Goal: Transaction & Acquisition: Download file/media

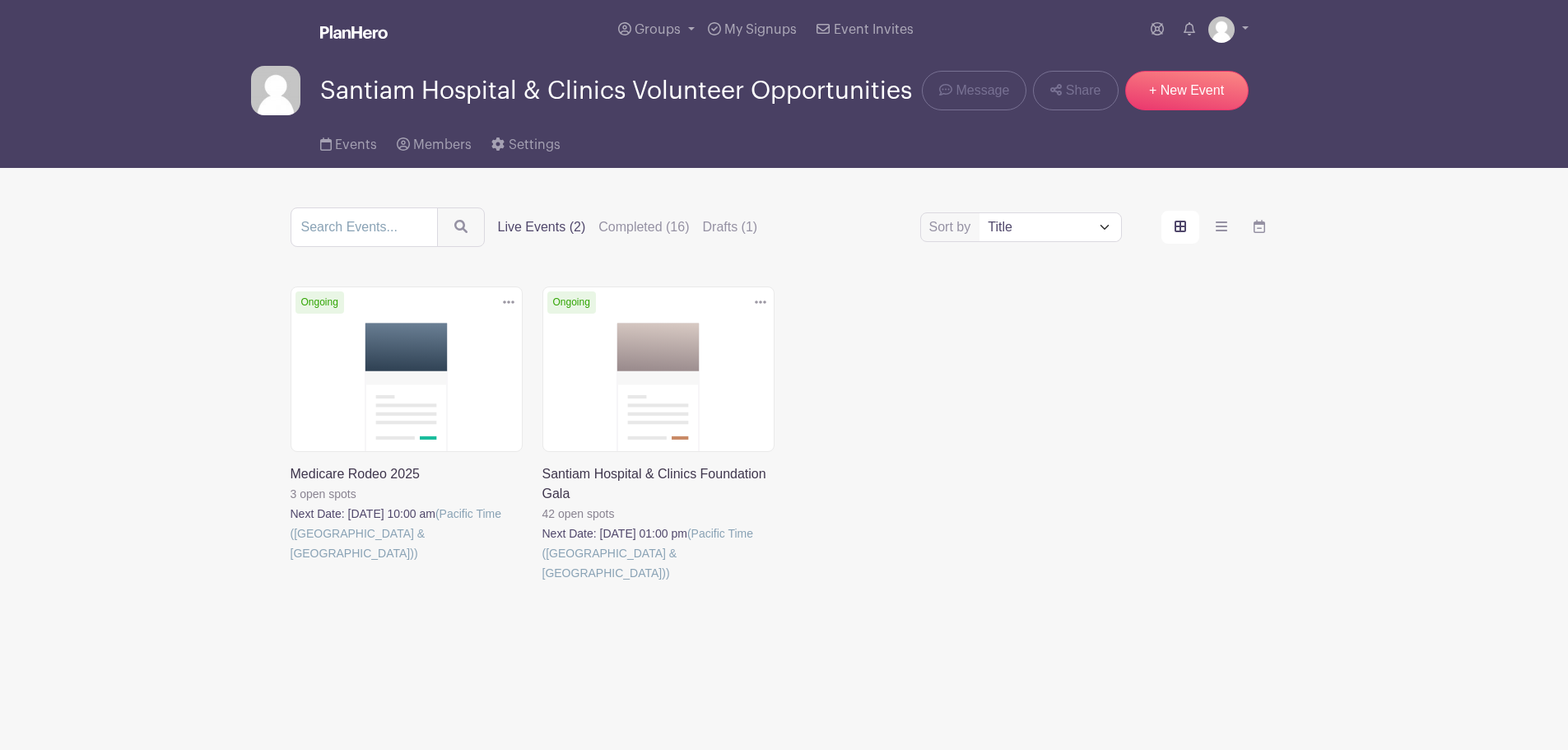
click at [291, 563] on link at bounding box center [291, 563] width 0 height 0
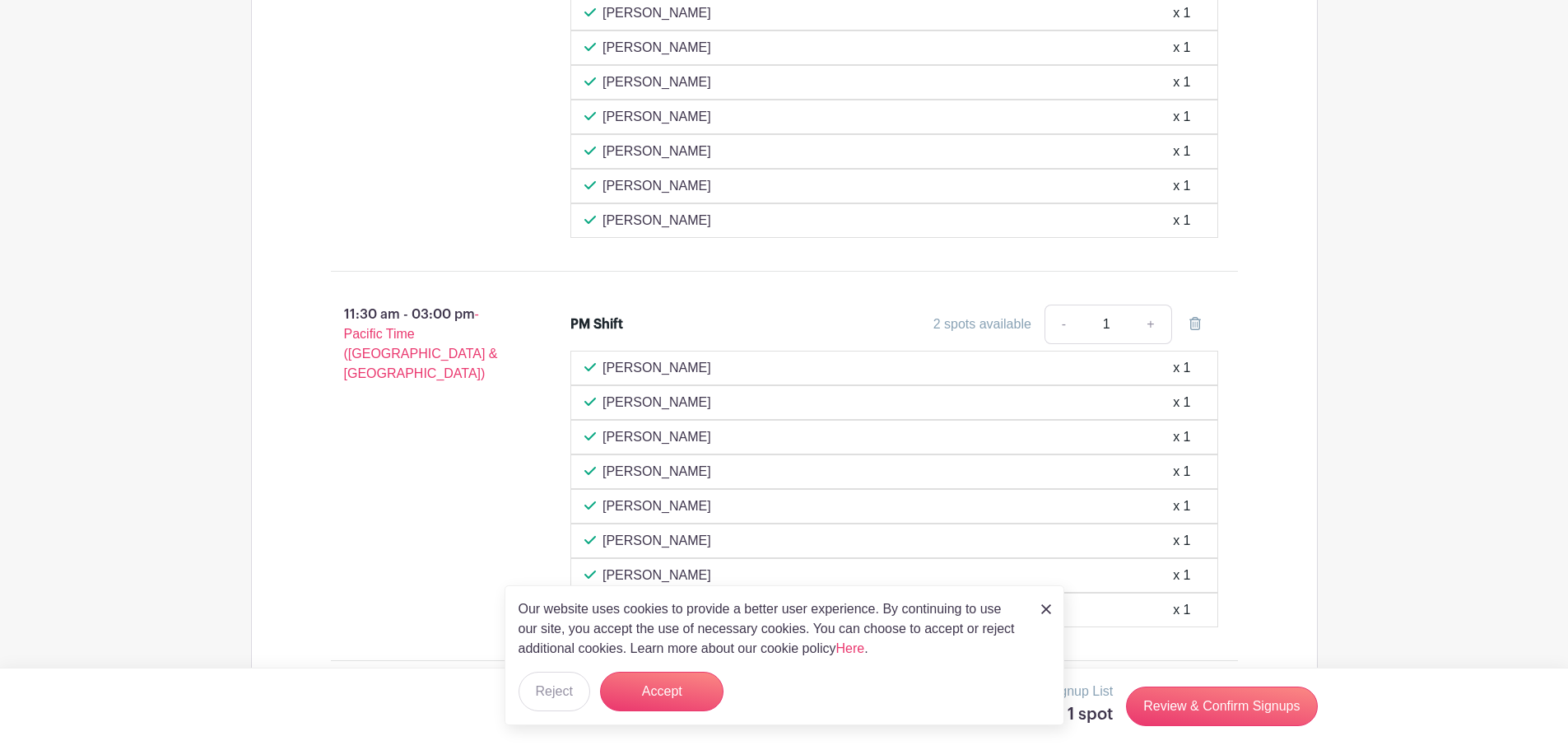
scroll to position [1588, 0]
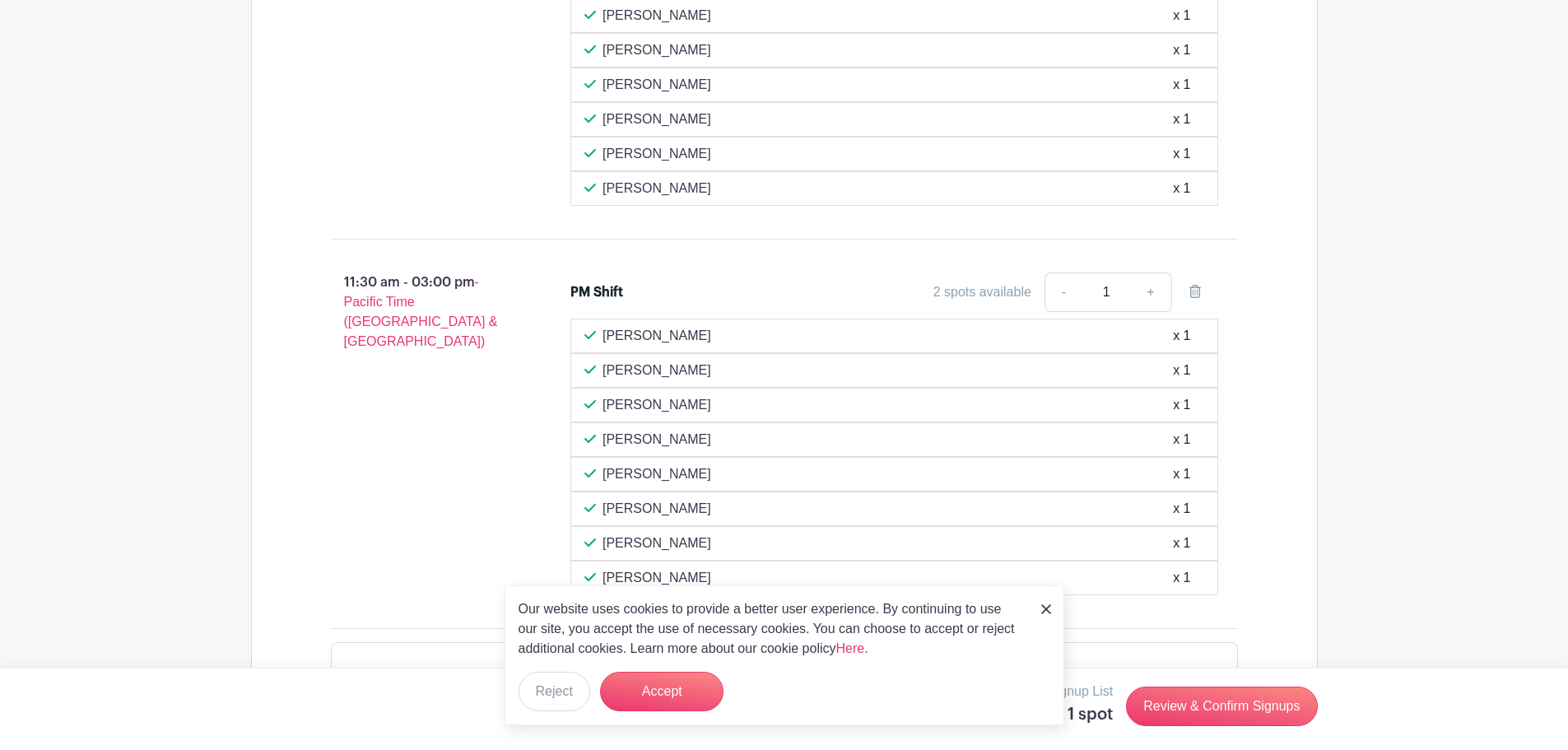
click at [1045, 604] on img at bounding box center [1047, 609] width 10 height 10
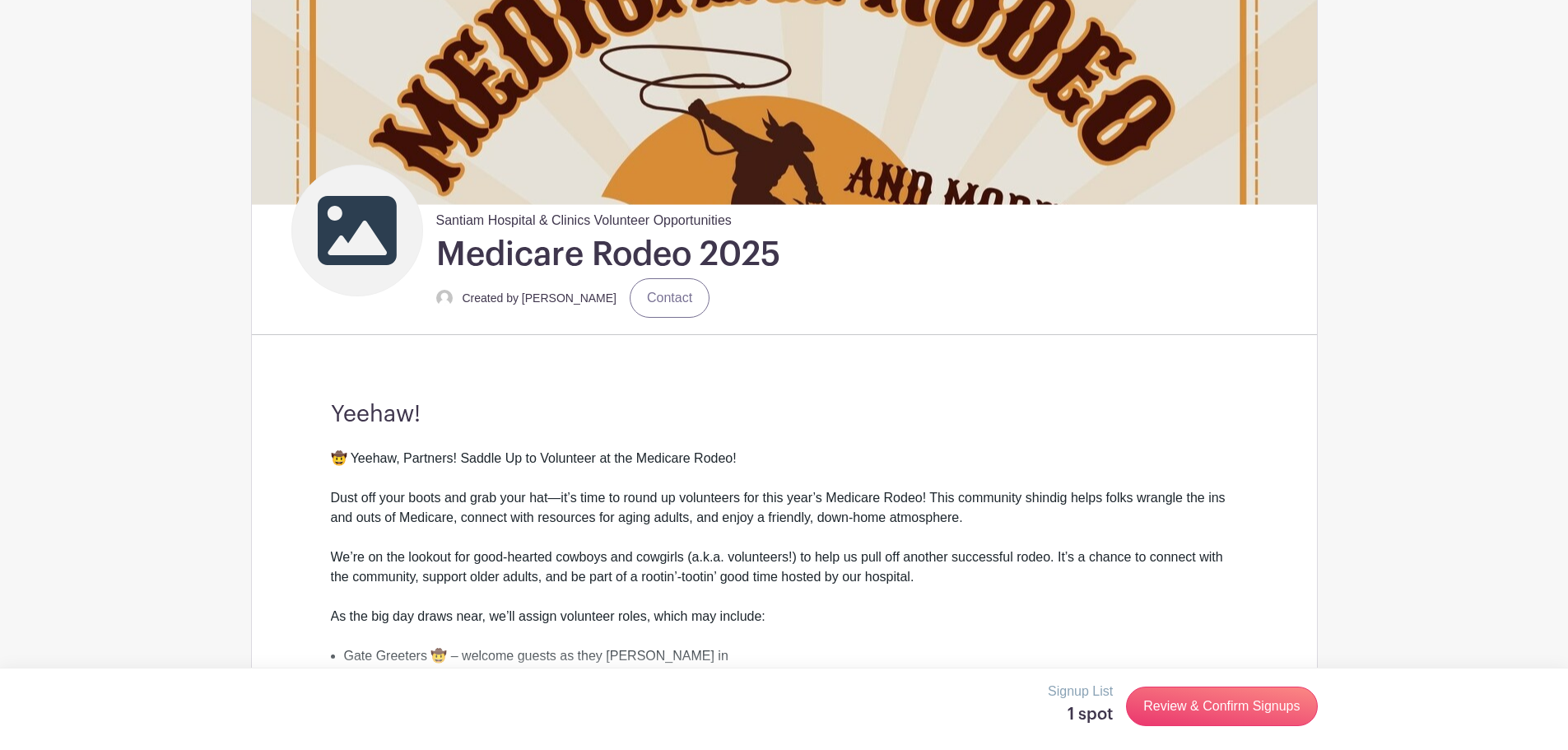
scroll to position [0, 0]
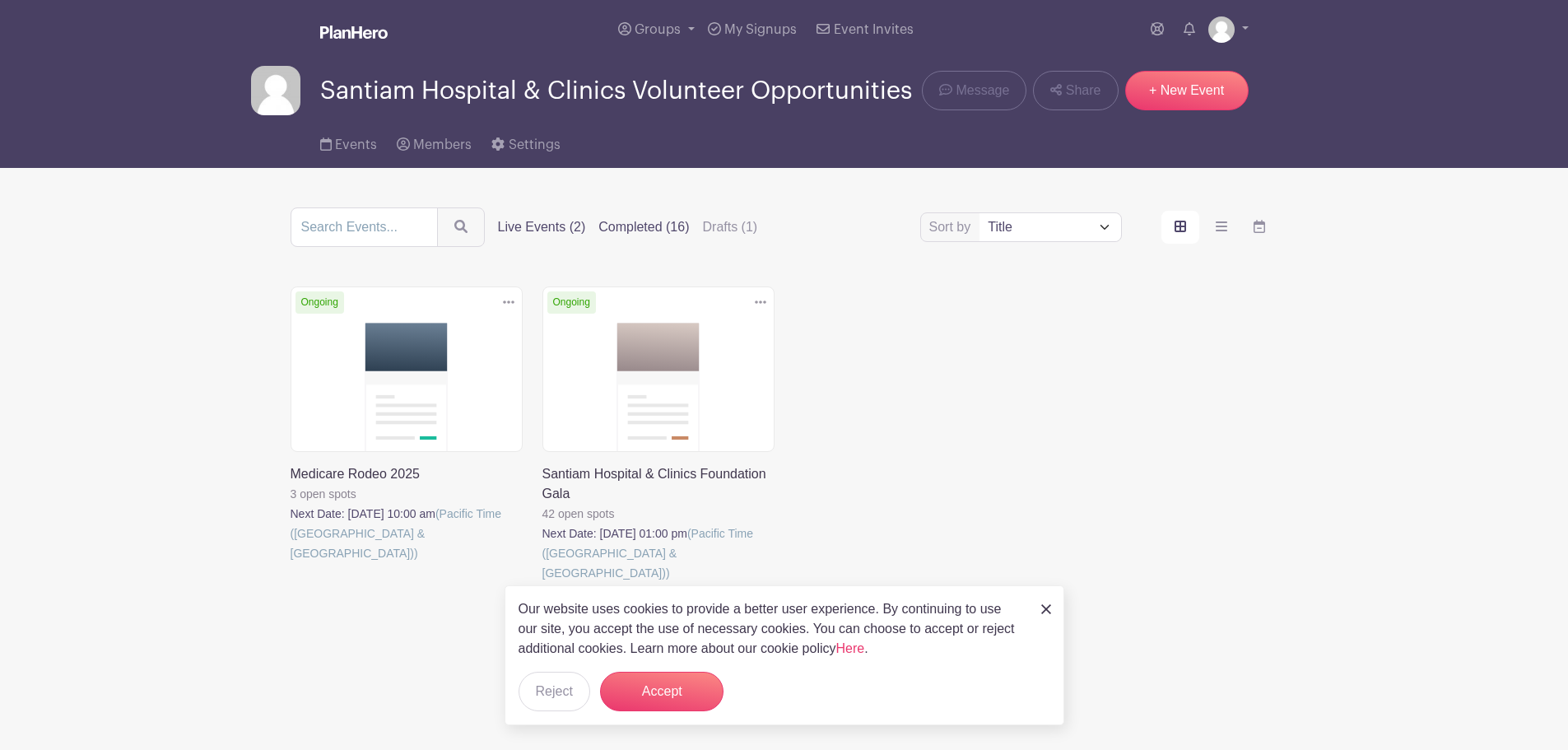
click at [689, 237] on label "Completed (16)" at bounding box center [644, 227] width 90 height 20
click at [0, 0] on input "Completed (16)" at bounding box center [0, 0] width 0 height 0
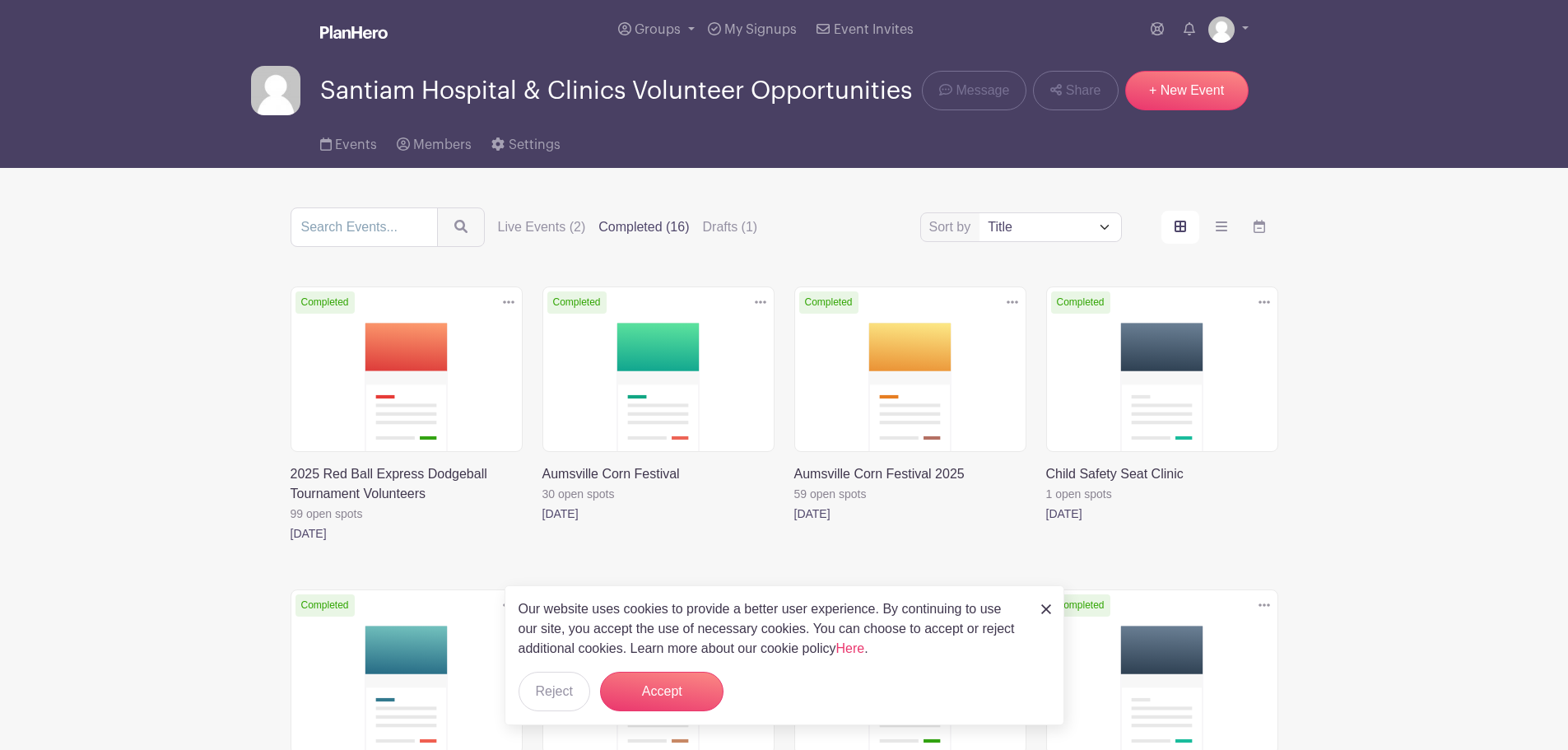
click at [1042, 599] on link at bounding box center [1047, 609] width 10 height 20
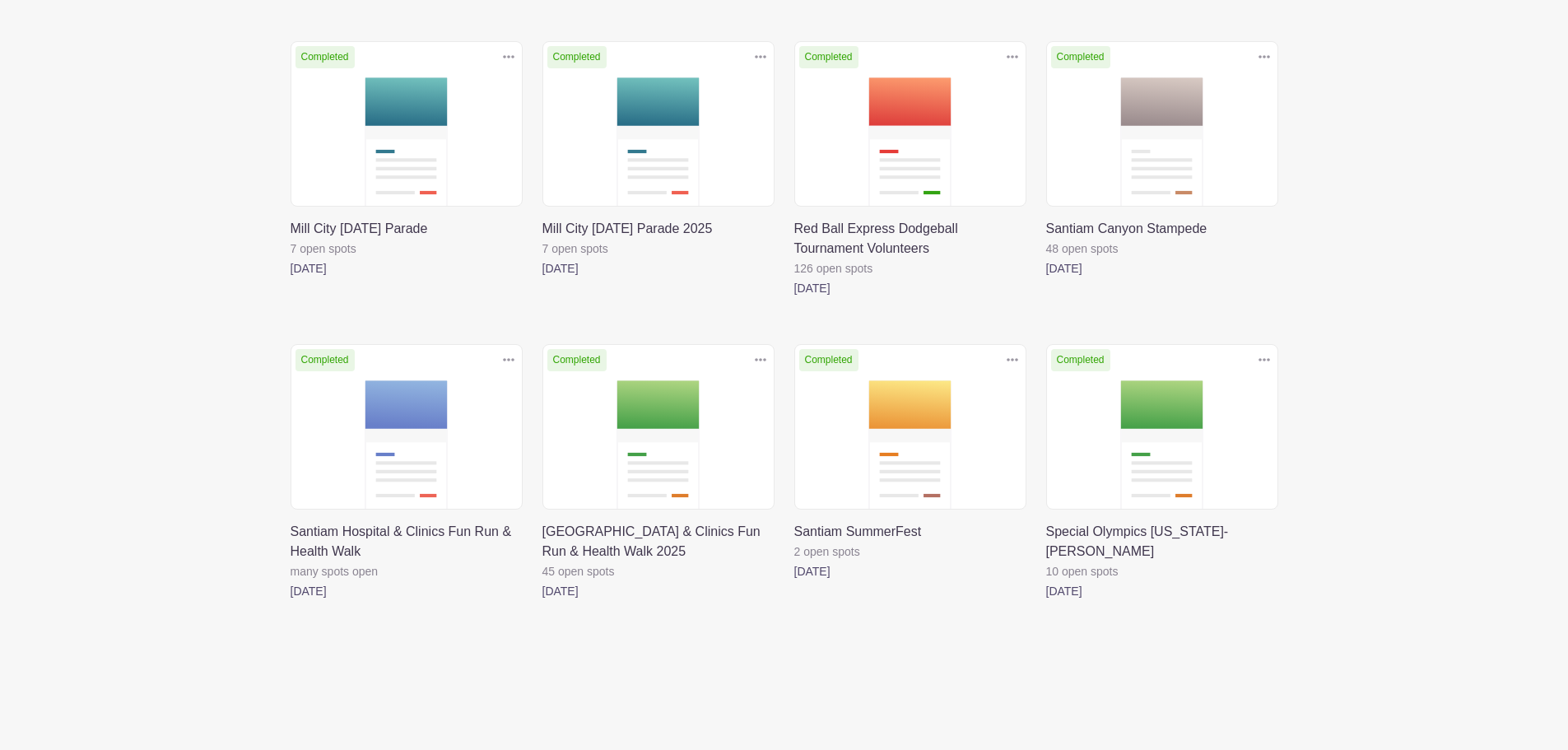
scroll to position [1041, 0]
click at [543, 601] on link at bounding box center [543, 601] width 0 height 0
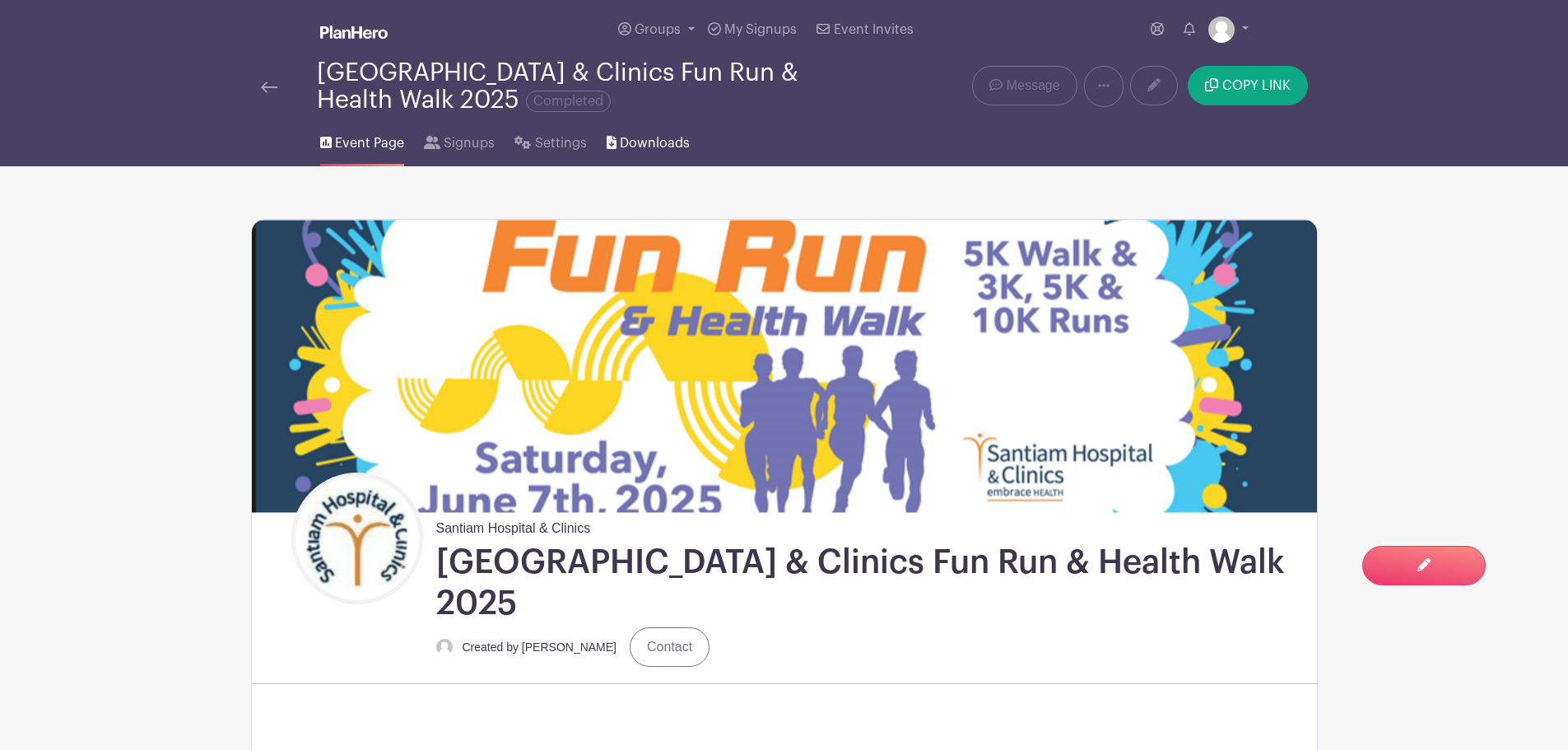
click at [690, 153] on span "Downloads" at bounding box center [654, 143] width 70 height 20
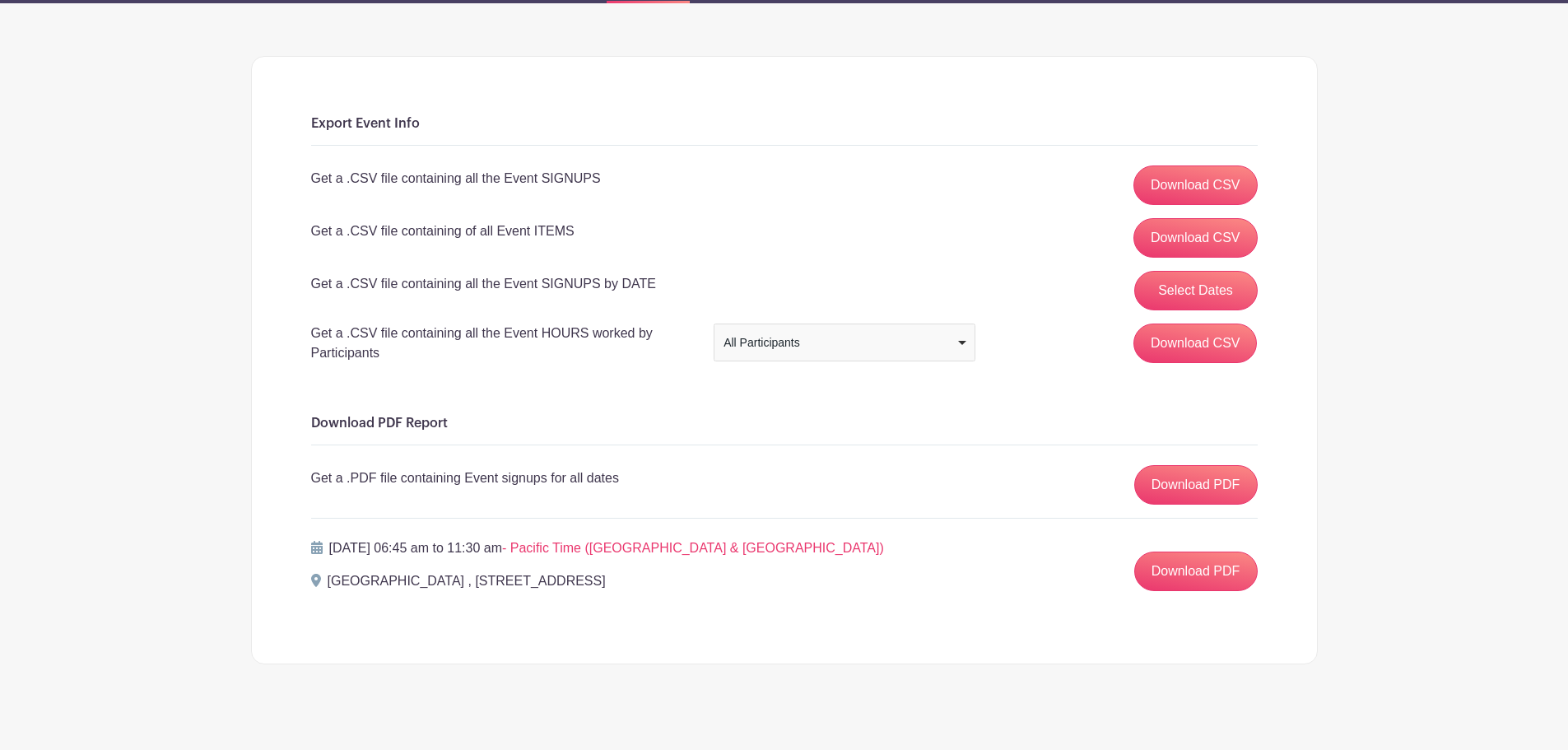
scroll to position [166, 0]
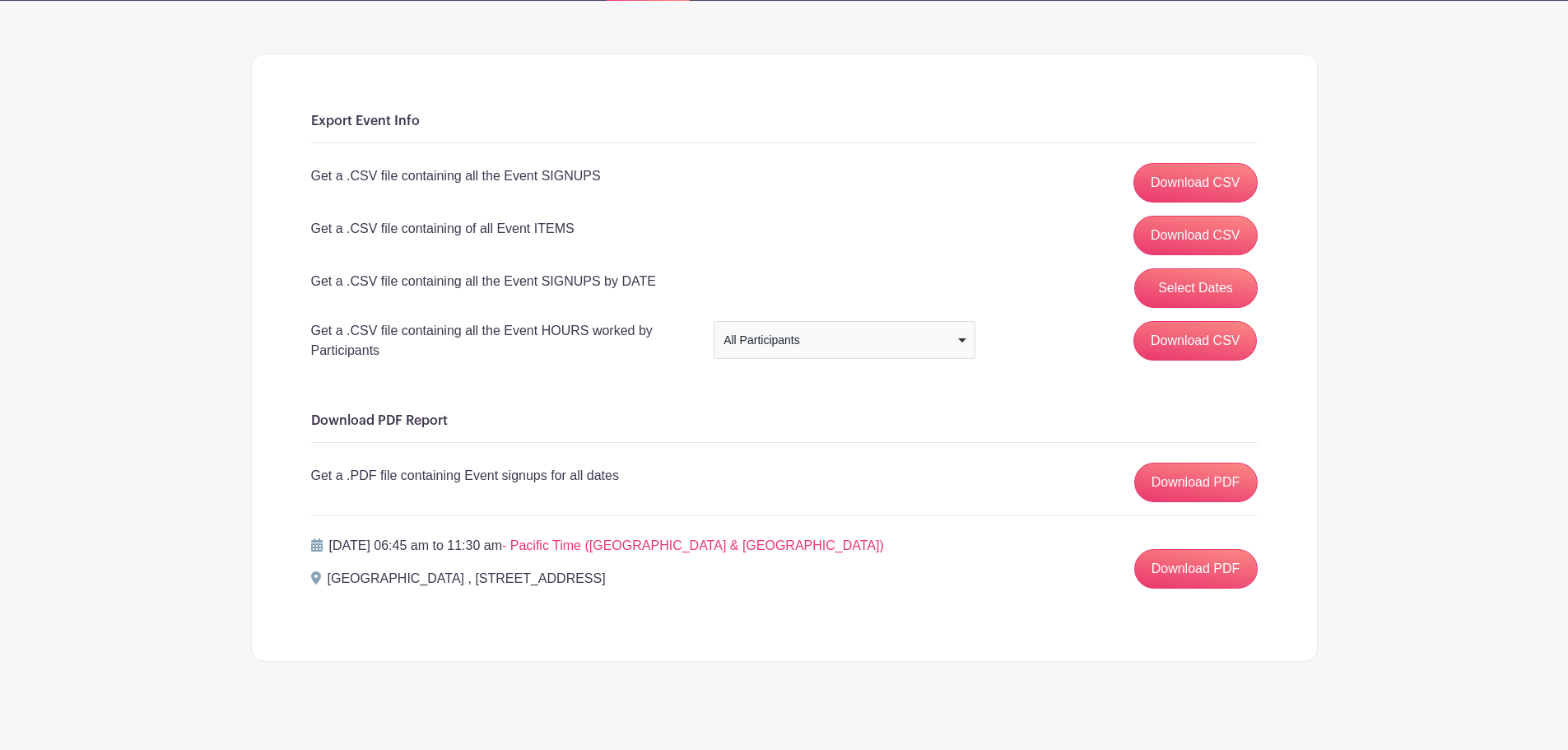
click at [961, 359] on div "All Participants All Participants" at bounding box center [844, 340] width 262 height 38
click at [948, 255] on div "Get a .CSV file containing of all Event ITEMS Download CSV" at bounding box center [784, 236] width 946 height 39
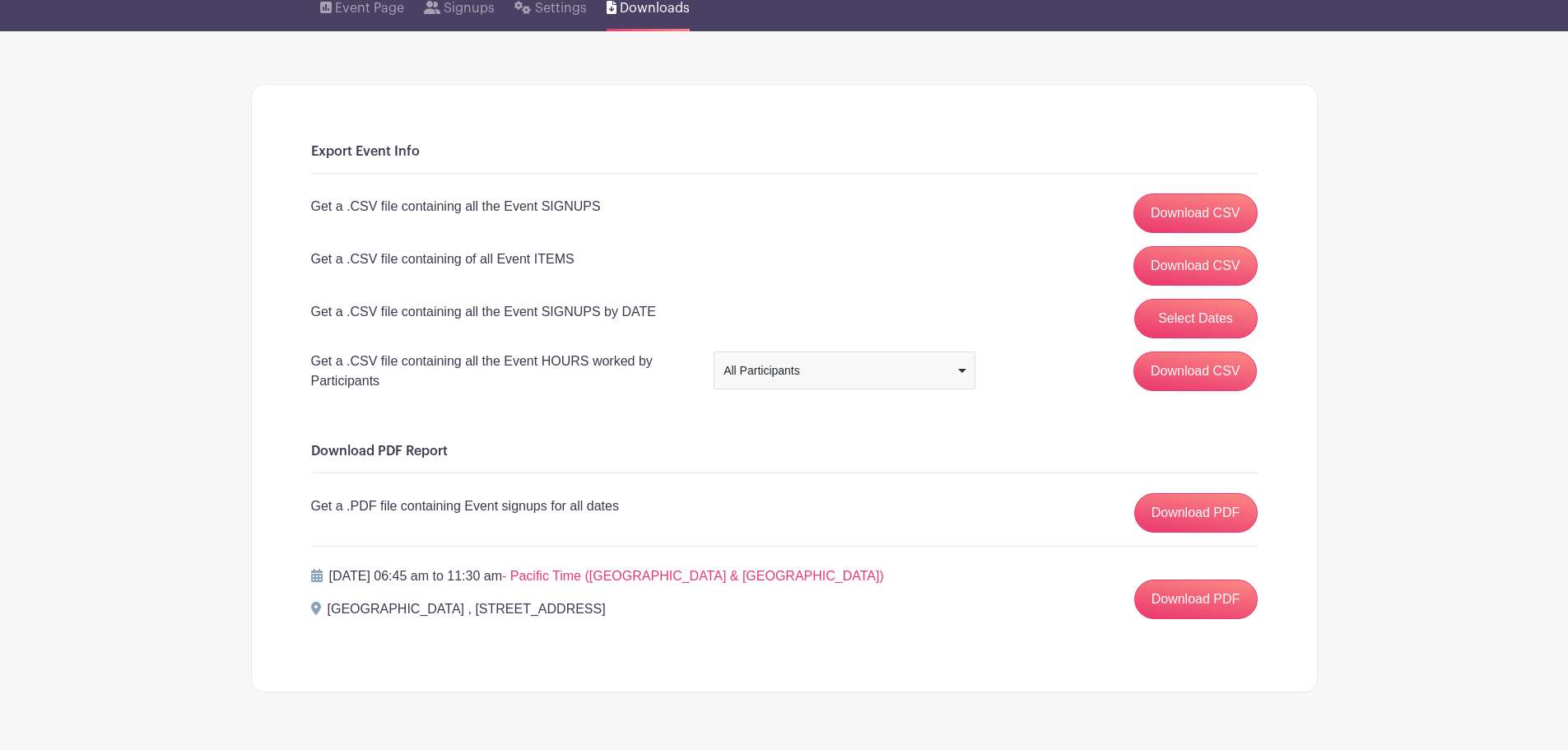
scroll to position [132, 0]
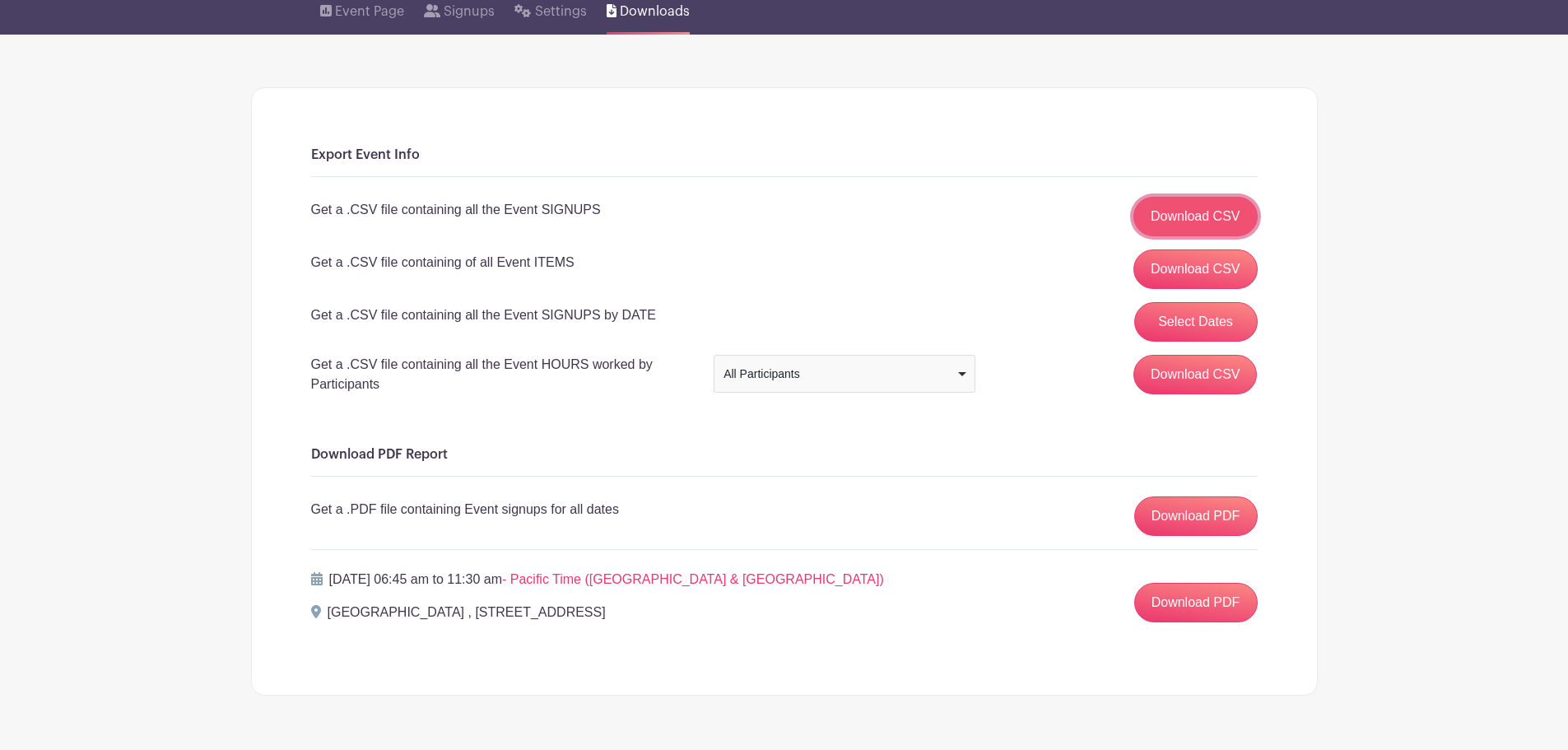
click at [1175, 237] on link "Download CSV" at bounding box center [1196, 216] width 125 height 39
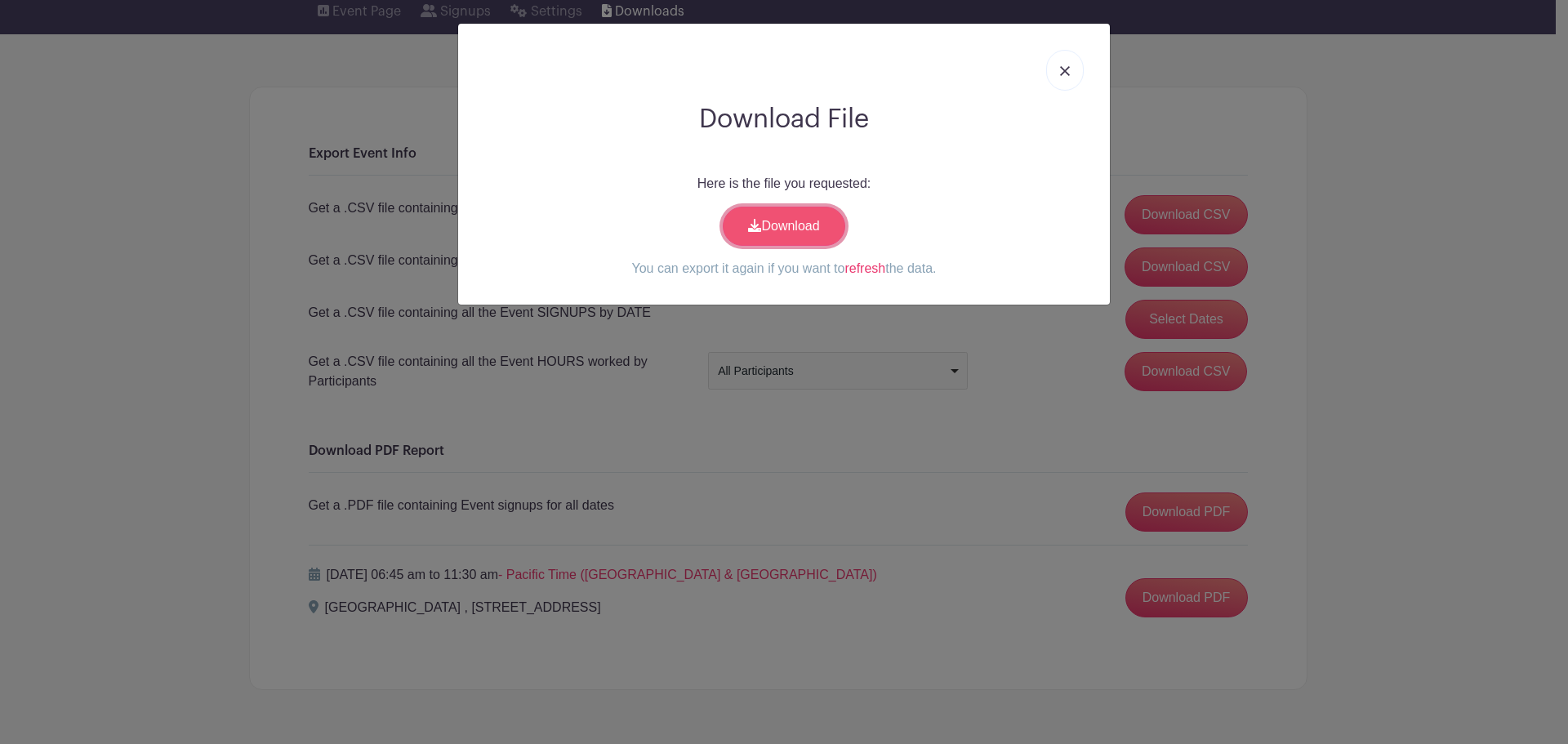
click at [769, 245] on link "Download" at bounding box center [784, 226] width 123 height 39
click at [1062, 78] on link at bounding box center [1064, 70] width 38 height 41
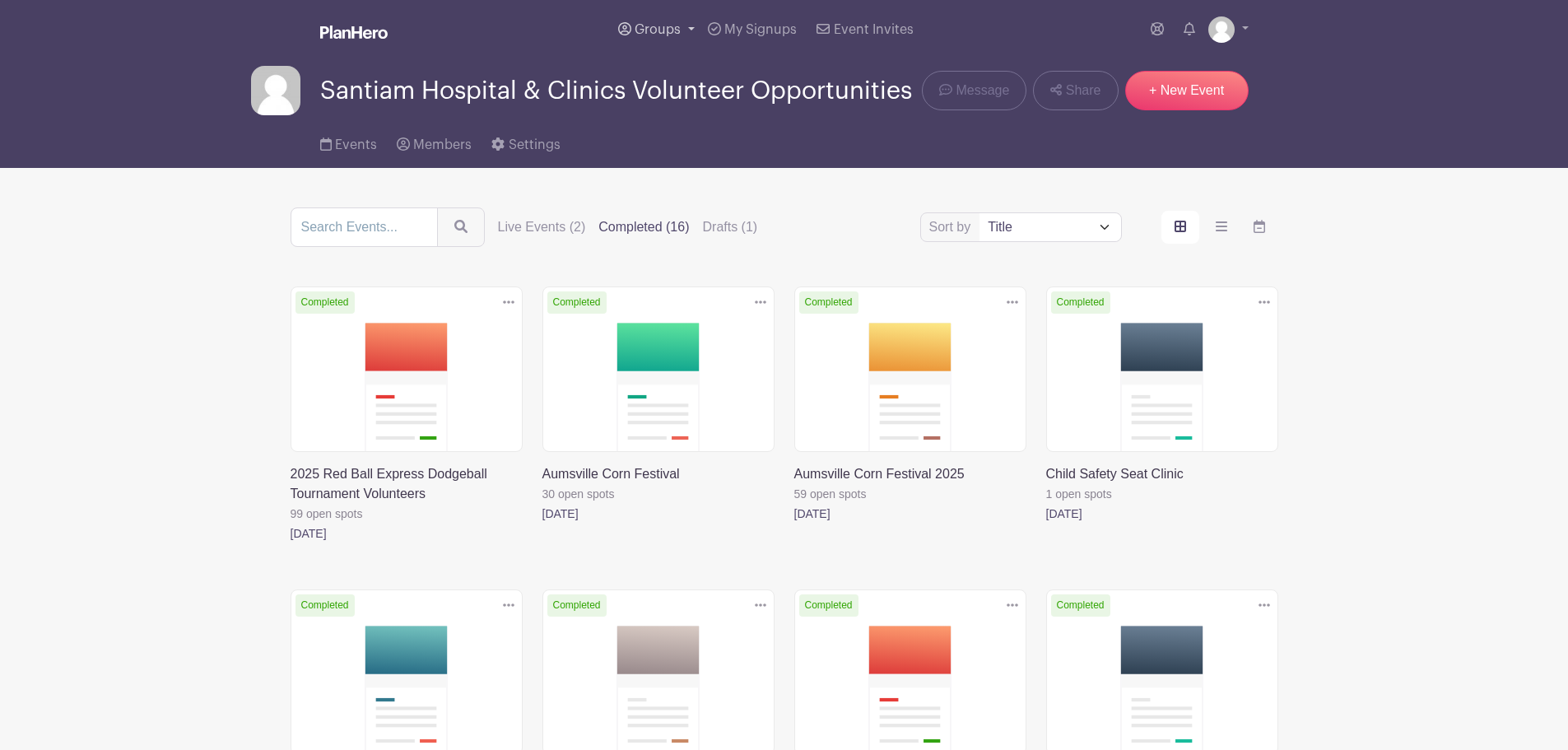
click at [666, 33] on link "Groups" at bounding box center [656, 29] width 89 height 59
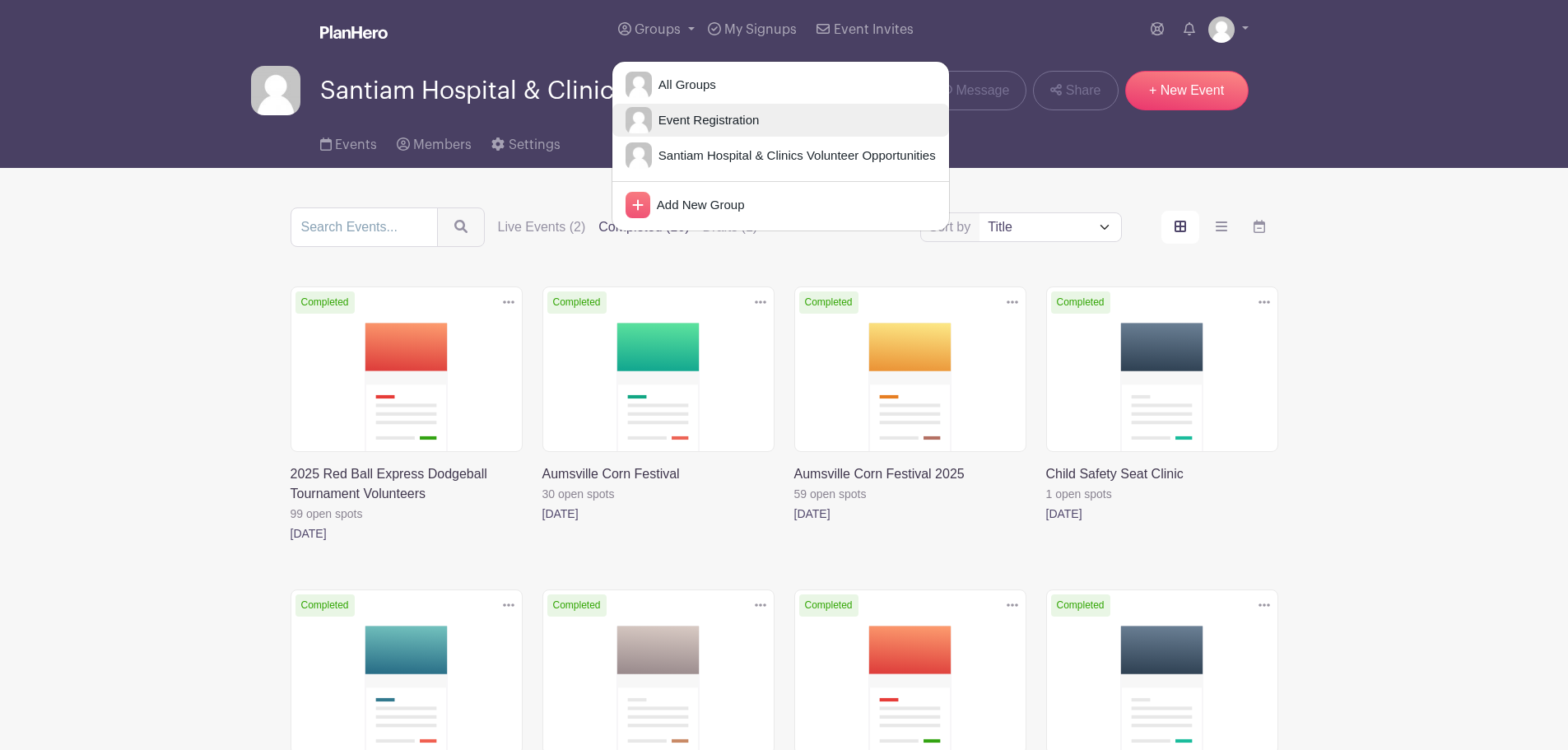
click at [669, 130] on span "Event Registration" at bounding box center [706, 120] width 108 height 19
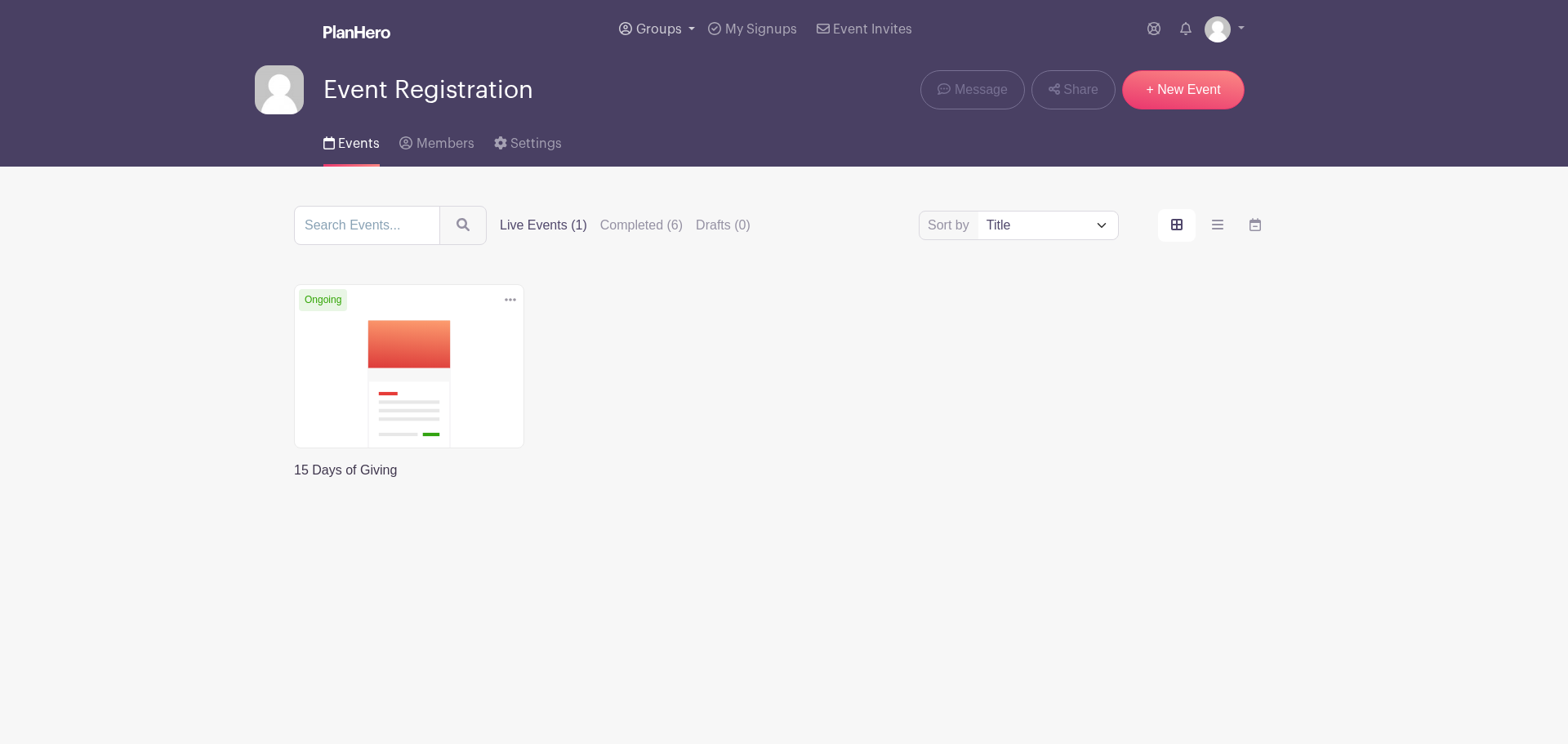
click at [660, 36] on link "Groups" at bounding box center [656, 29] width 89 height 58
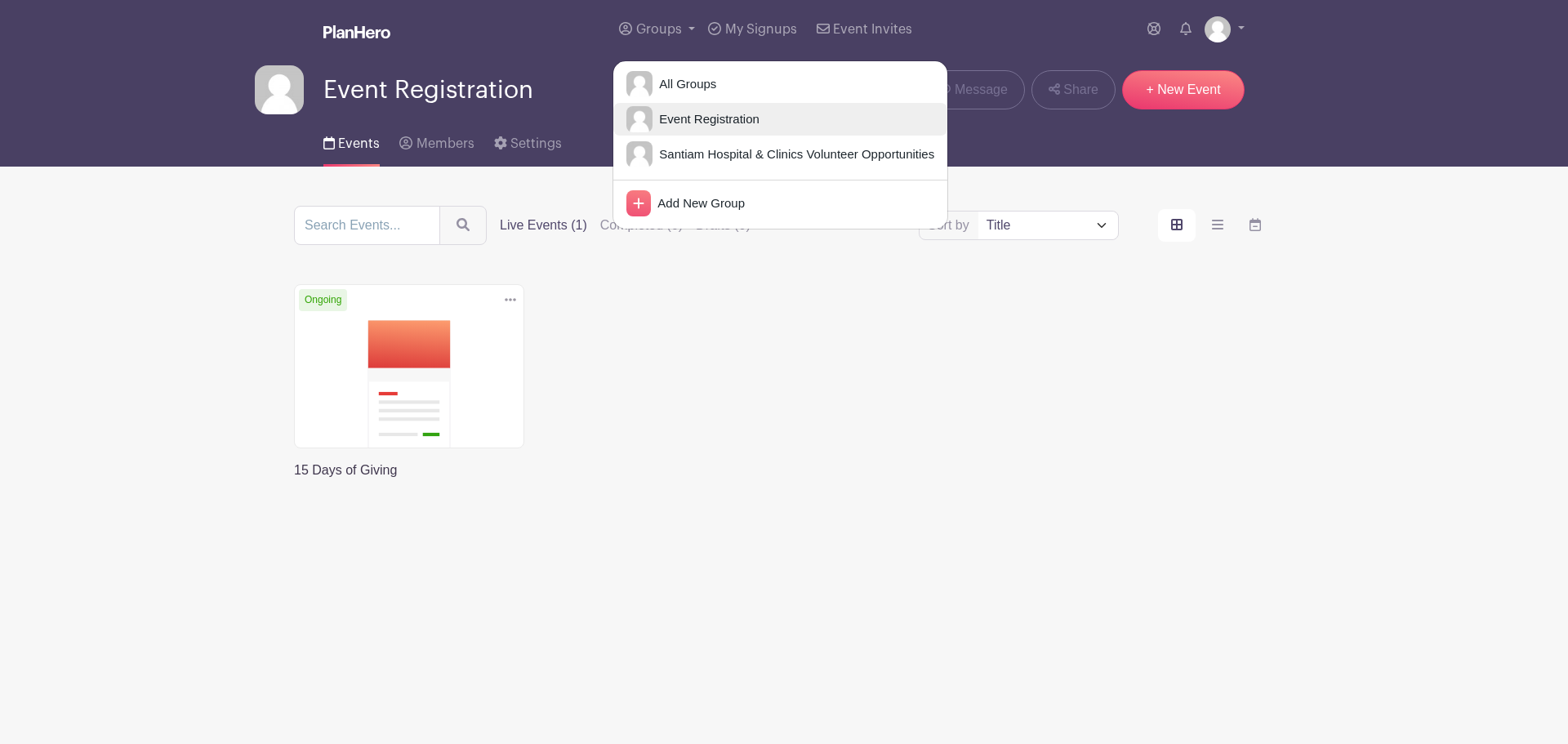
click at [676, 129] on span "Event Registration" at bounding box center [706, 119] width 107 height 19
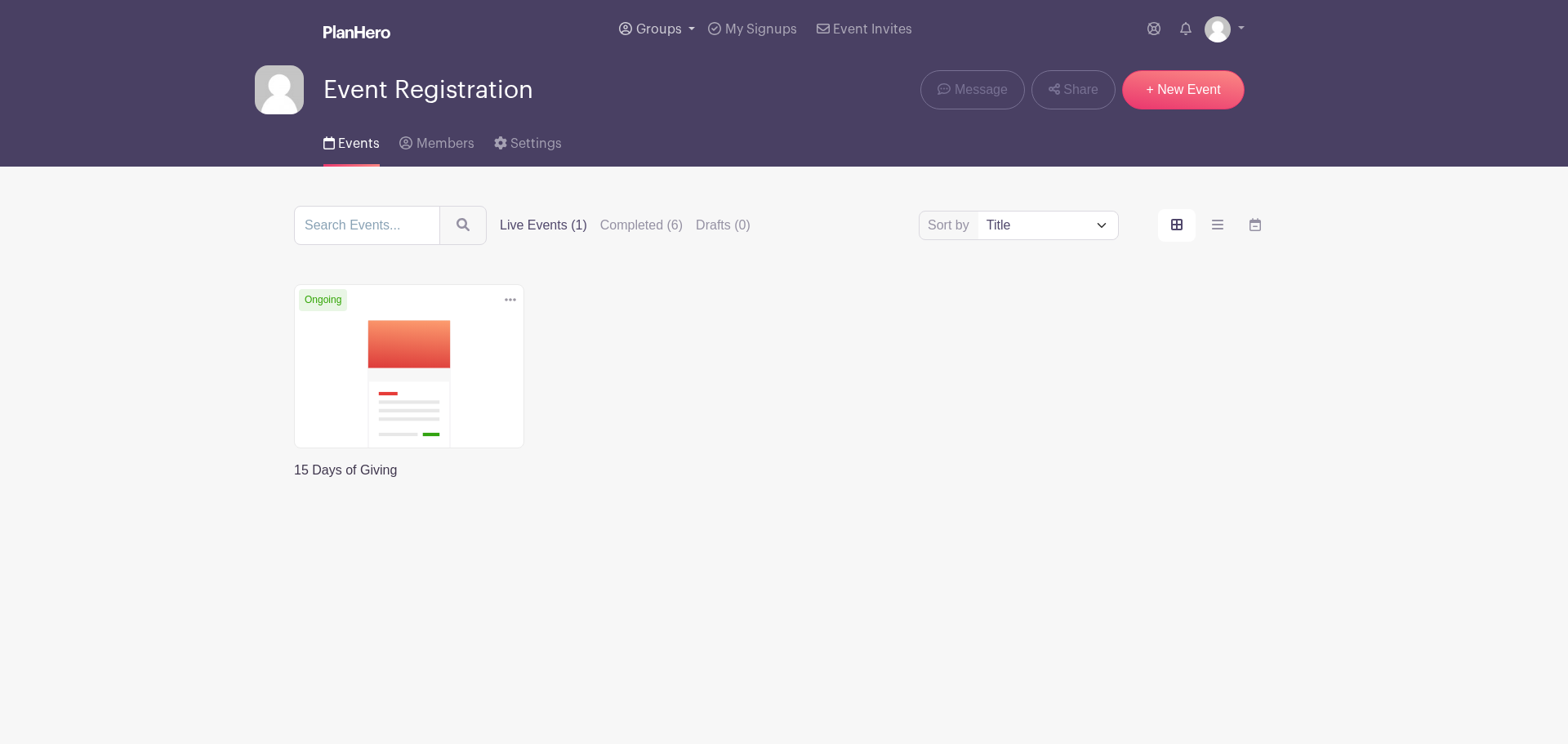
click at [668, 34] on link "Groups" at bounding box center [656, 29] width 89 height 58
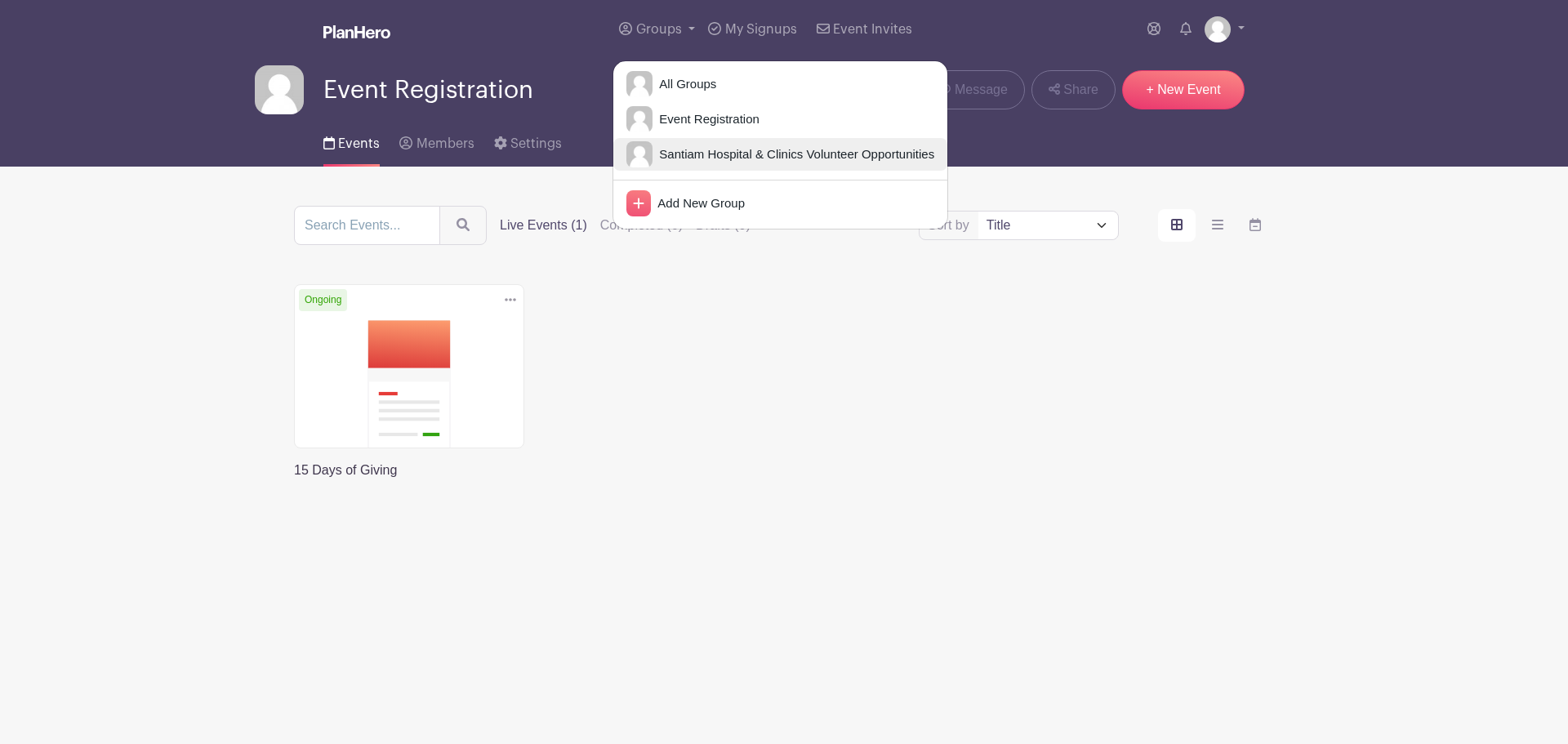
click at [700, 165] on span "Santiam Hospital & Clinics Volunteer Opportunities" at bounding box center [793, 154] width 281 height 19
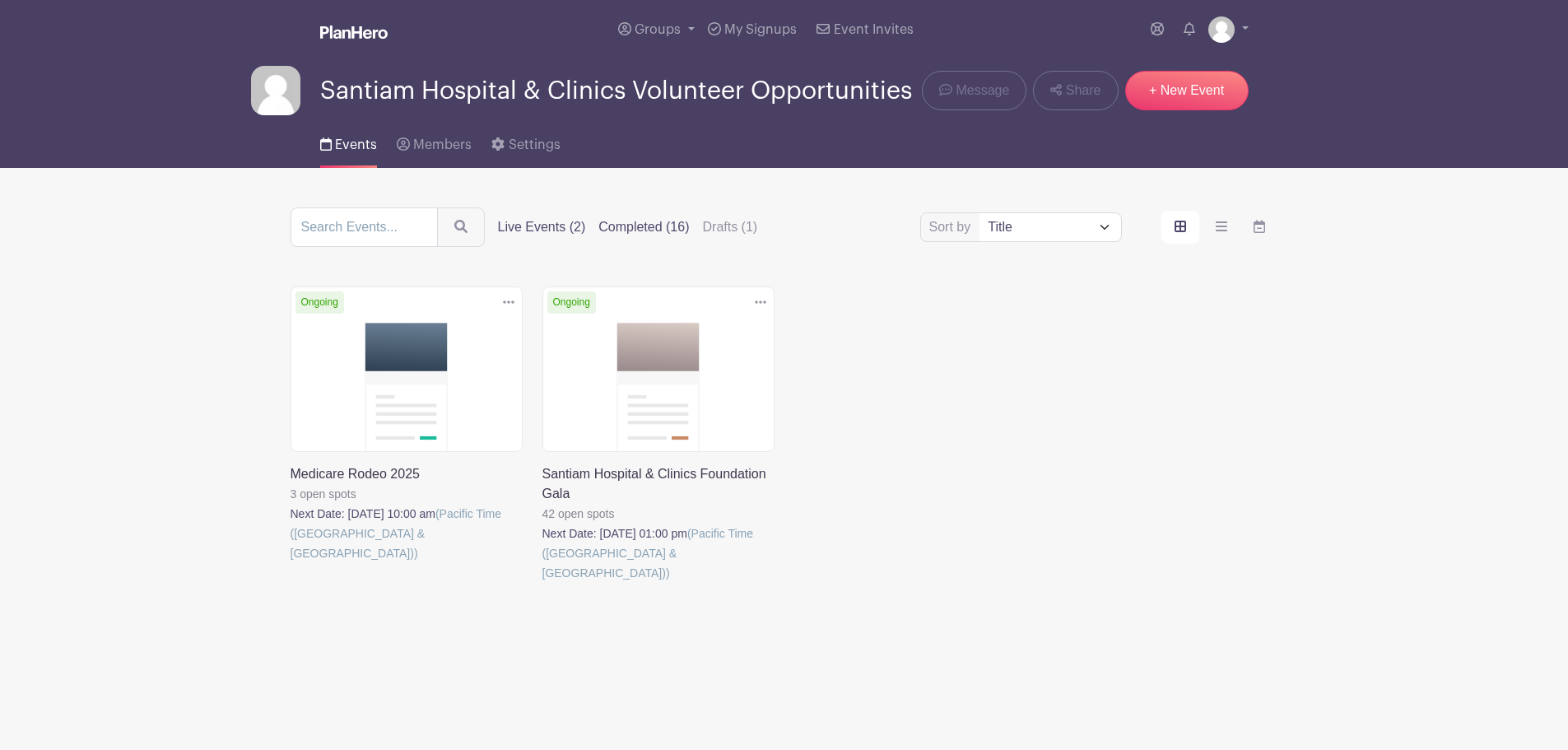
click at [689, 237] on label "Completed (16)" at bounding box center [644, 227] width 90 height 20
click at [0, 0] on input "Completed (16)" at bounding box center [0, 0] width 0 height 0
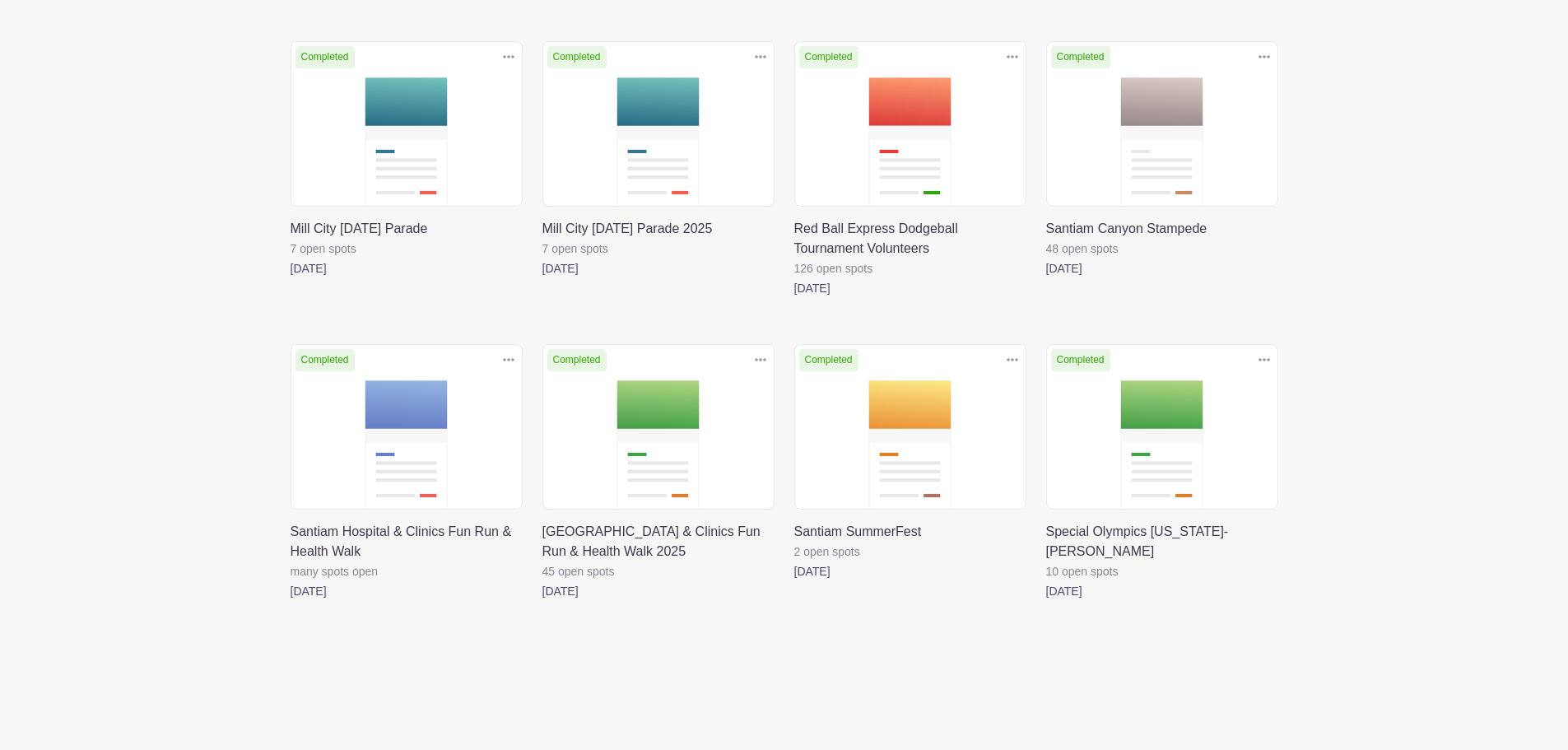
scroll to position [1041, 0]
click at [794, 581] on link at bounding box center [794, 581] width 0 height 0
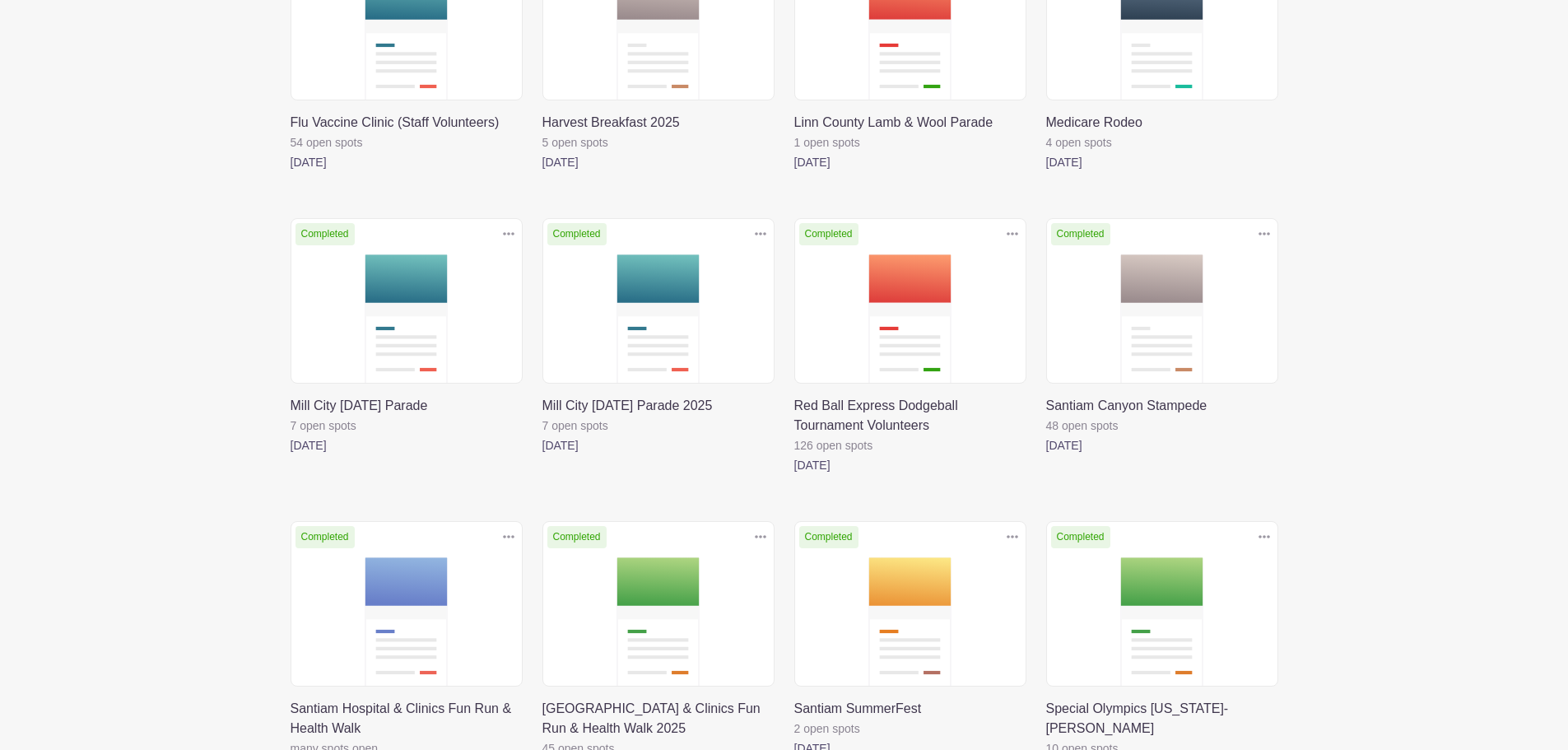
scroll to position [634, 0]
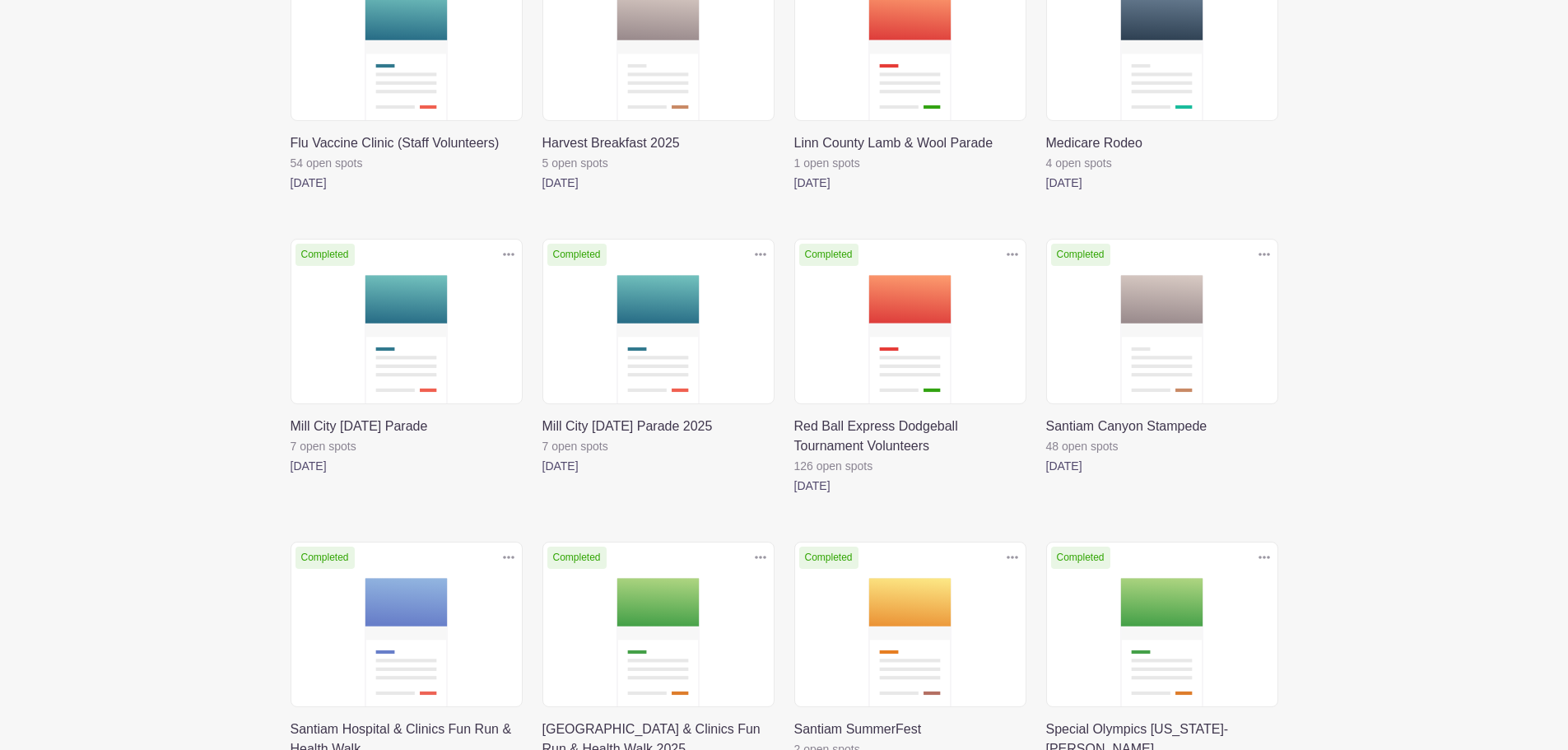
click at [543, 192] on link at bounding box center [543, 192] width 0 height 0
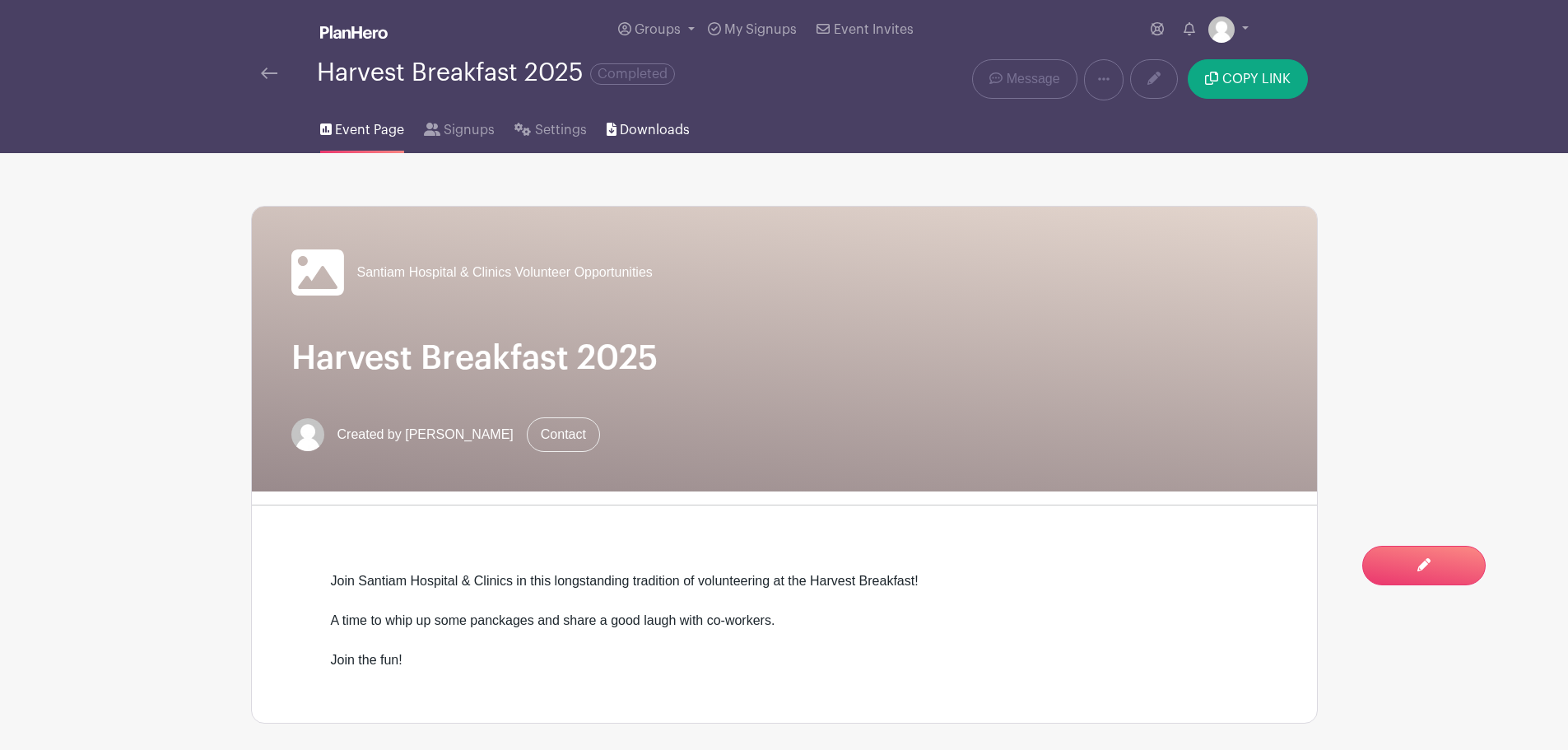
click at [690, 140] on span "Downloads" at bounding box center [654, 130] width 70 height 20
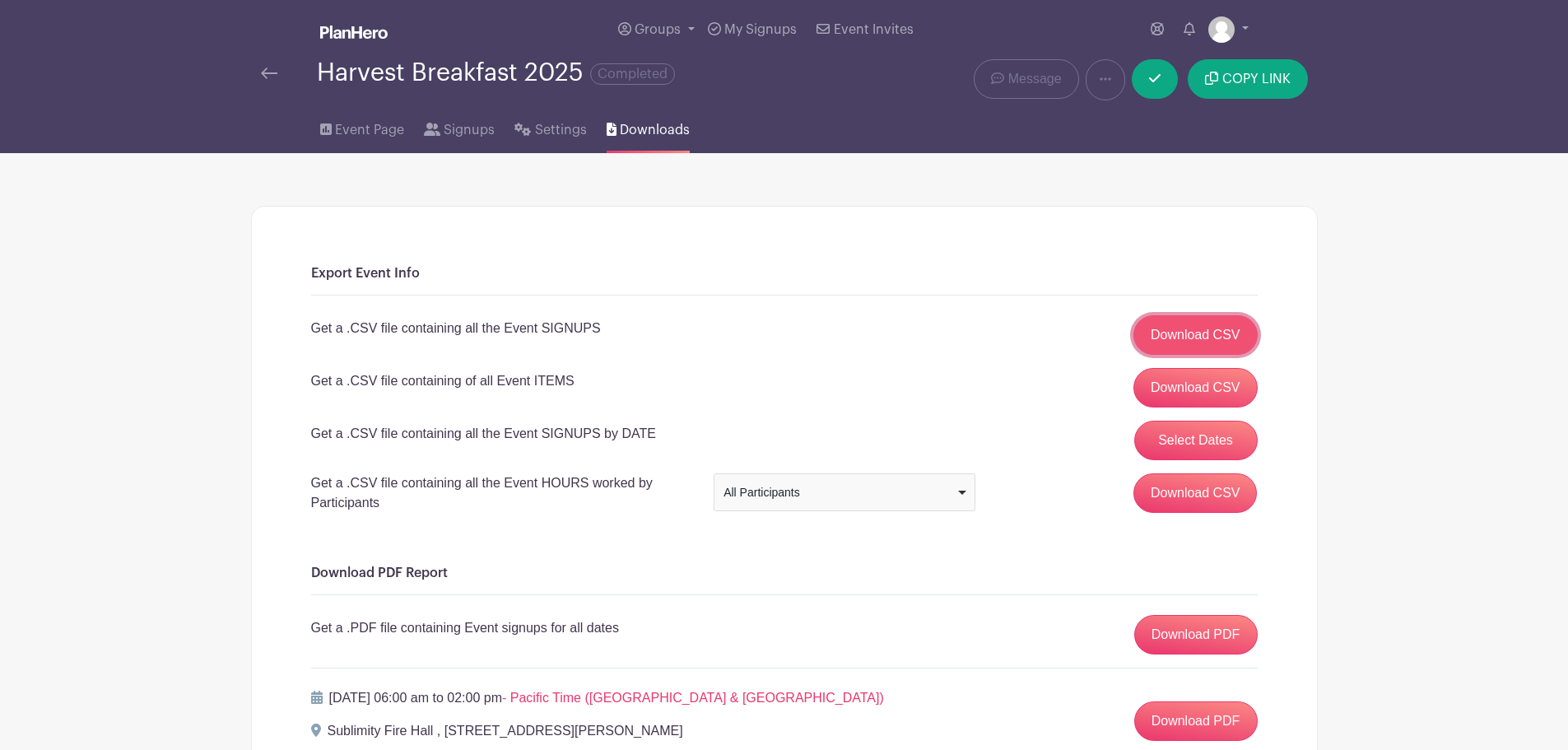
click at [1191, 354] on link "Download CSV" at bounding box center [1196, 335] width 125 height 39
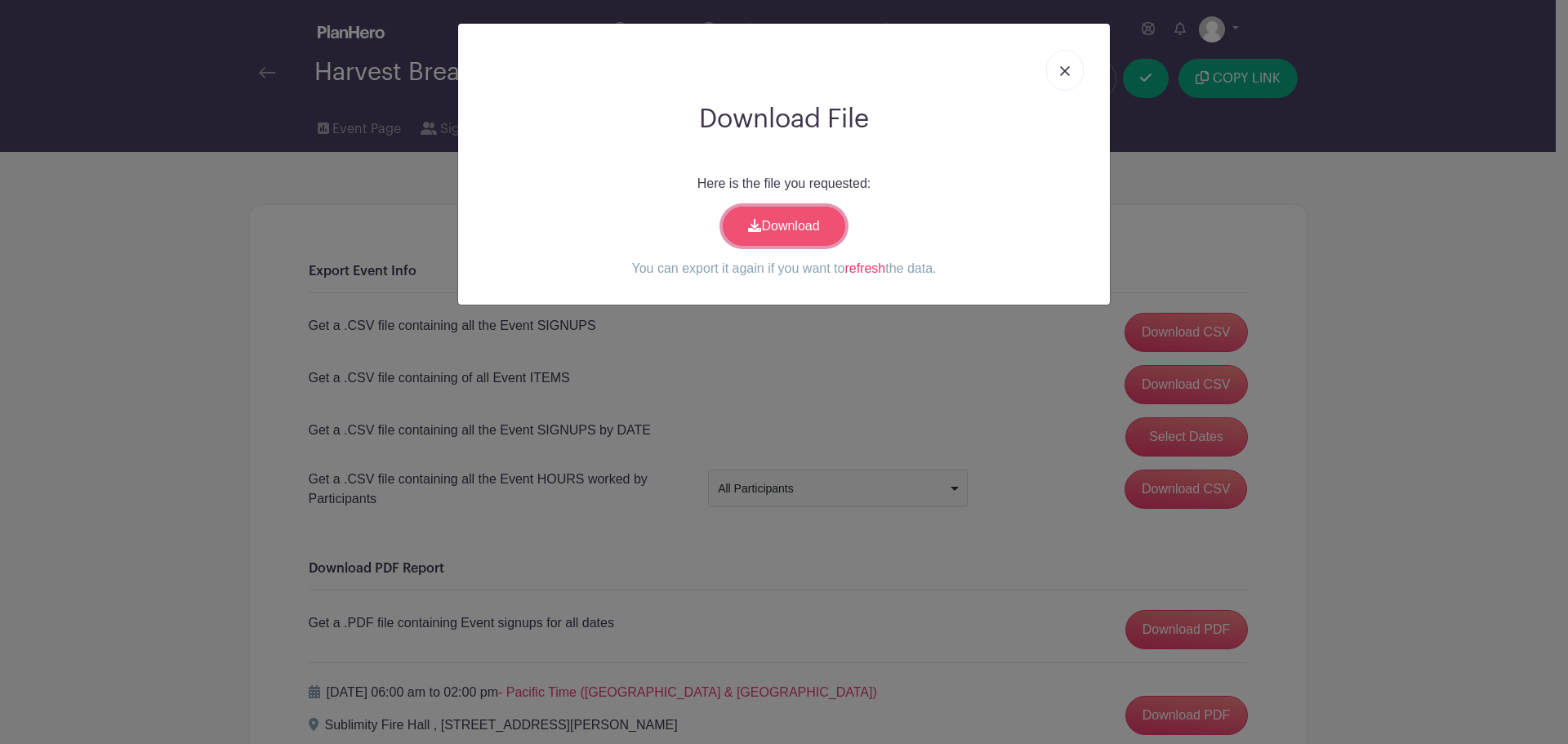
click at [758, 245] on link "Download" at bounding box center [784, 226] width 123 height 39
click at [1068, 84] on link at bounding box center [1064, 70] width 38 height 41
